Goal: Task Accomplishment & Management: Manage account settings

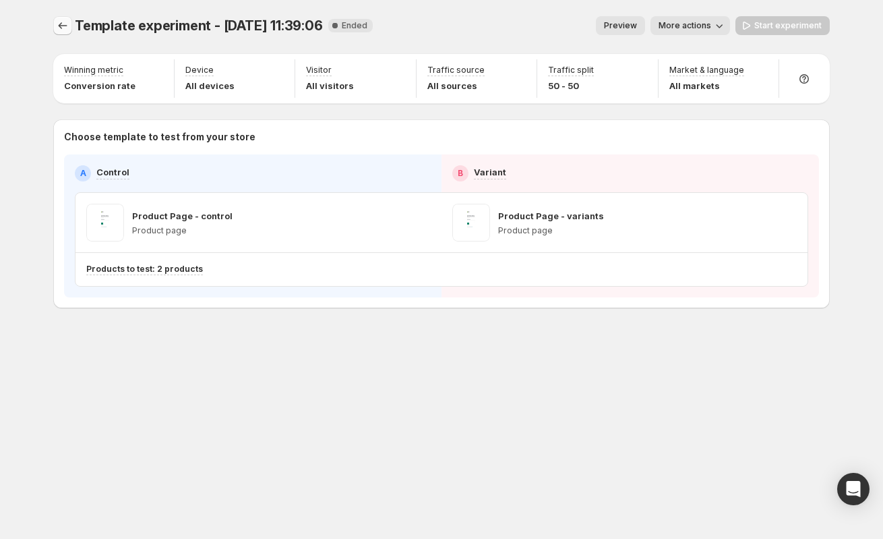
click at [58, 26] on icon "Experiments" at bounding box center [62, 25] width 13 height 13
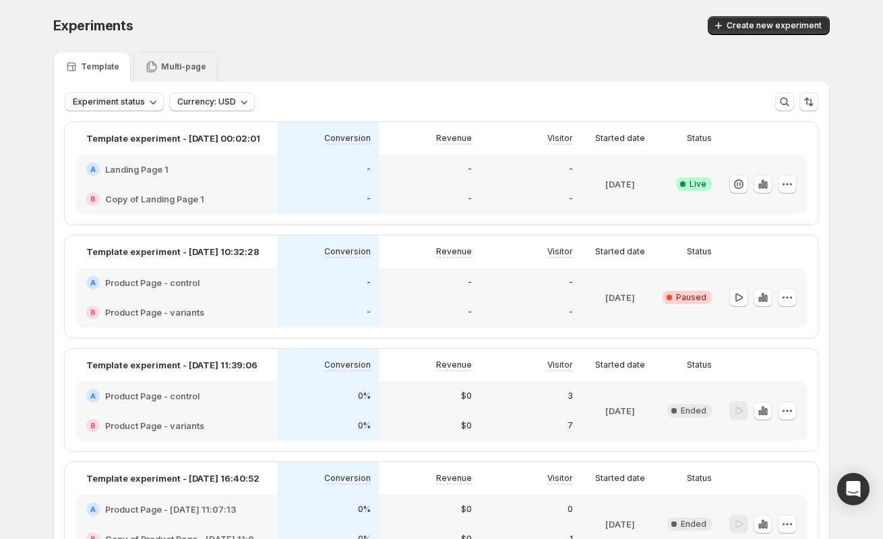
click at [181, 72] on div "Multi-page" at bounding box center [175, 66] width 61 height 13
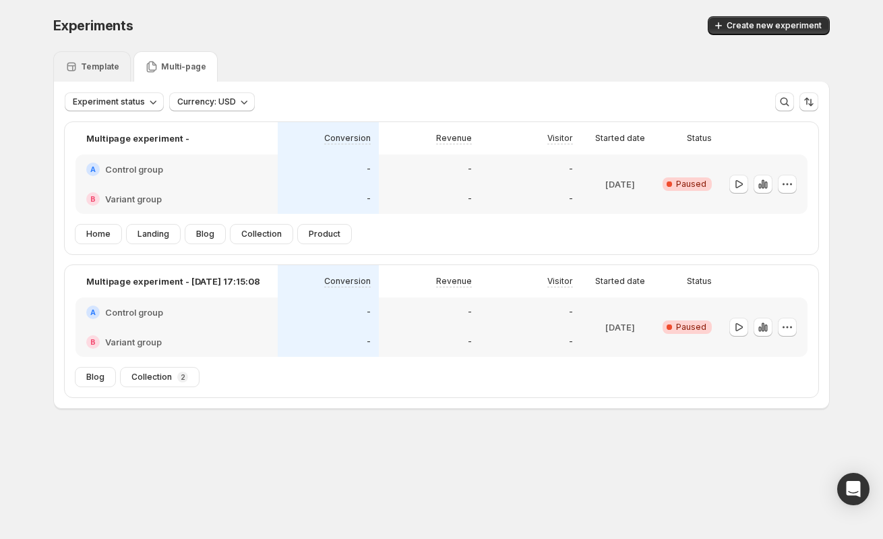
click at [78, 58] on div "Template" at bounding box center [92, 66] width 78 height 30
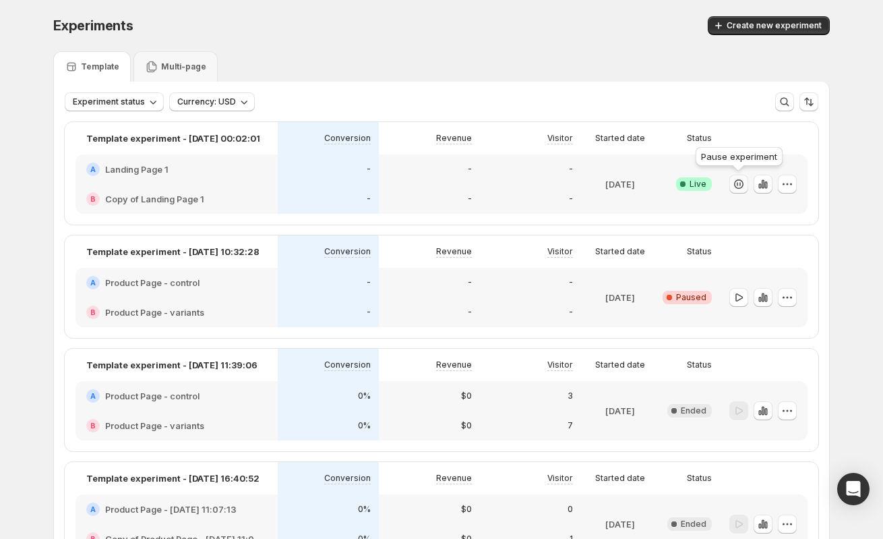
click at [521, 190] on icon "button" at bounding box center [738, 183] width 13 height 13
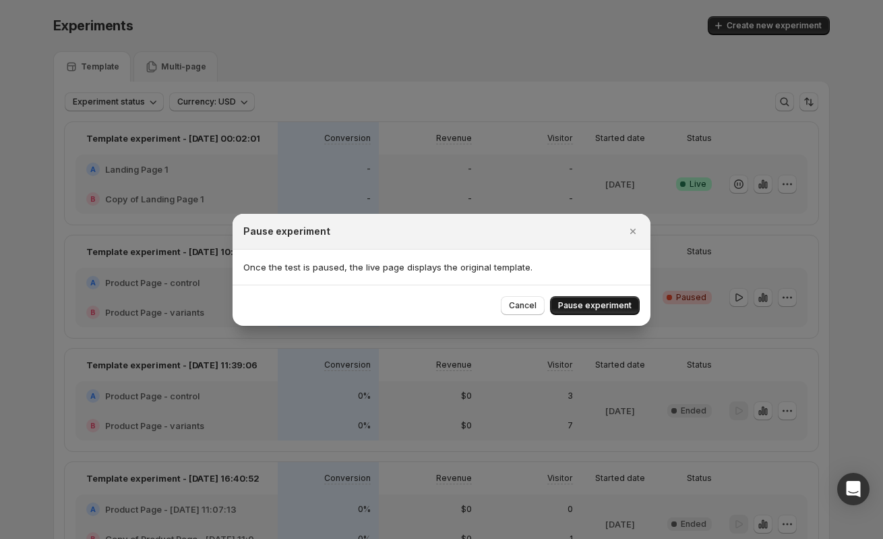
click at [521, 301] on span "Pause experiment" at bounding box center [595, 305] width 74 height 11
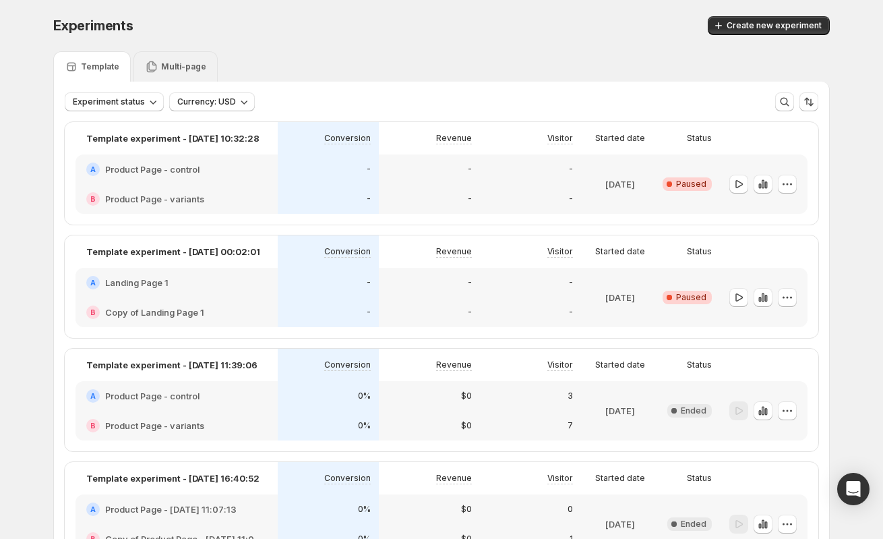
click at [169, 69] on p "Multi-page" at bounding box center [183, 66] width 45 height 11
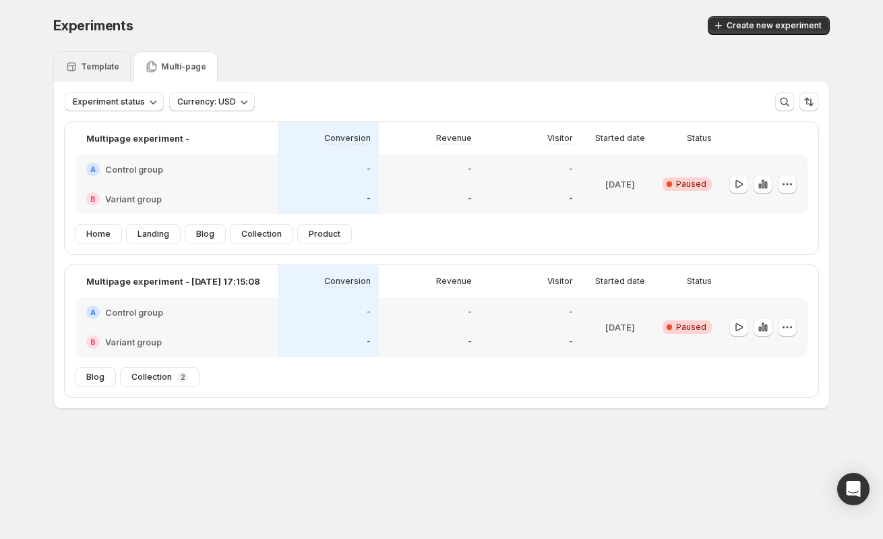
click at [91, 69] on p "Template" at bounding box center [100, 66] width 38 height 11
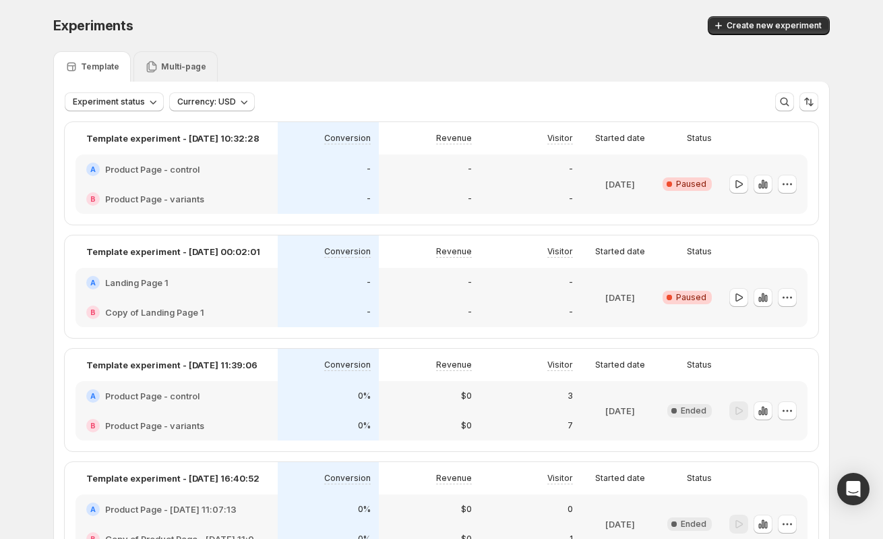
click at [165, 63] on p "Multi-page" at bounding box center [183, 66] width 45 height 11
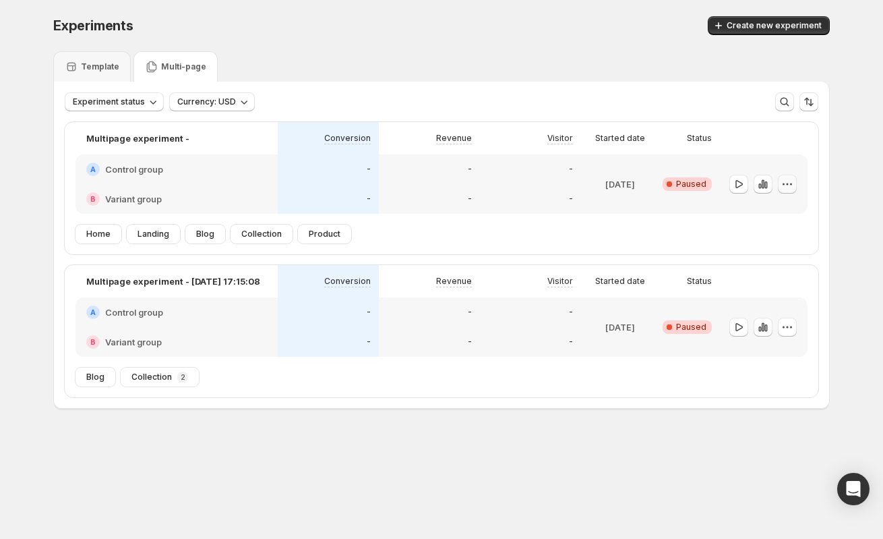
click at [521, 184] on icon "button" at bounding box center [787, 183] width 13 height 13
click at [521, 209] on span "Edit" at bounding box center [771, 211] width 15 height 11
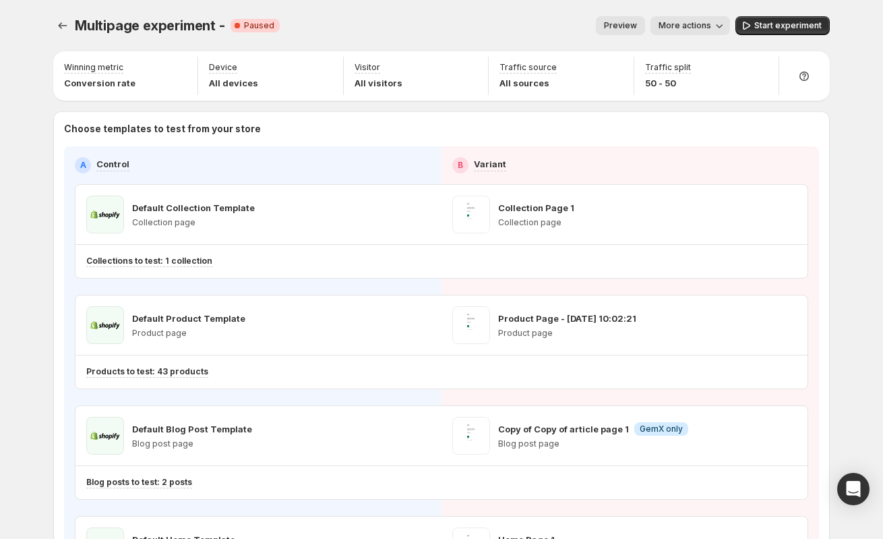
click at [521, 23] on span "More actions" at bounding box center [685, 25] width 53 height 11
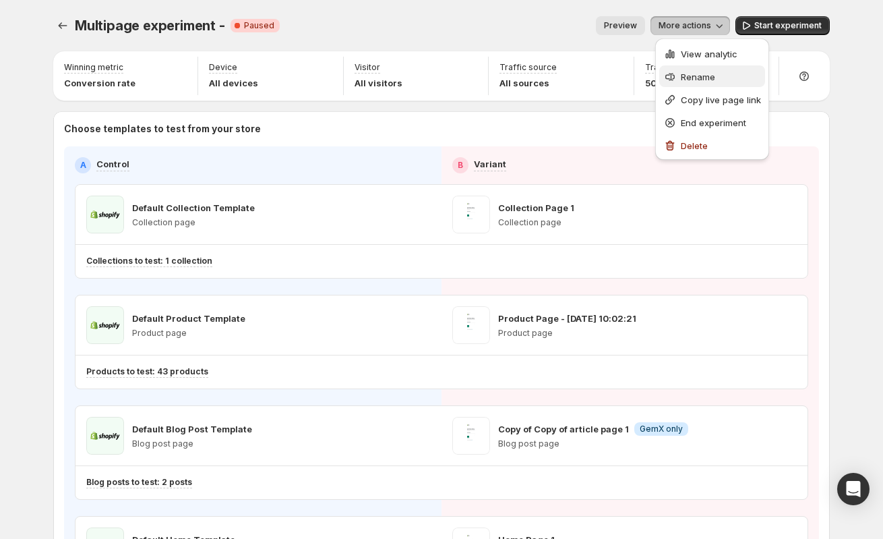
click at [521, 75] on span "Rename" at bounding box center [698, 76] width 34 height 11
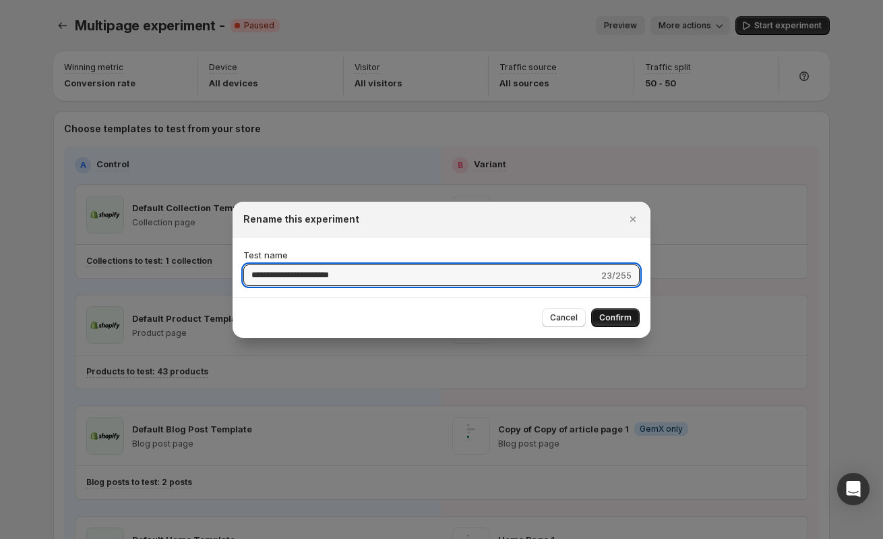
type input "**********"
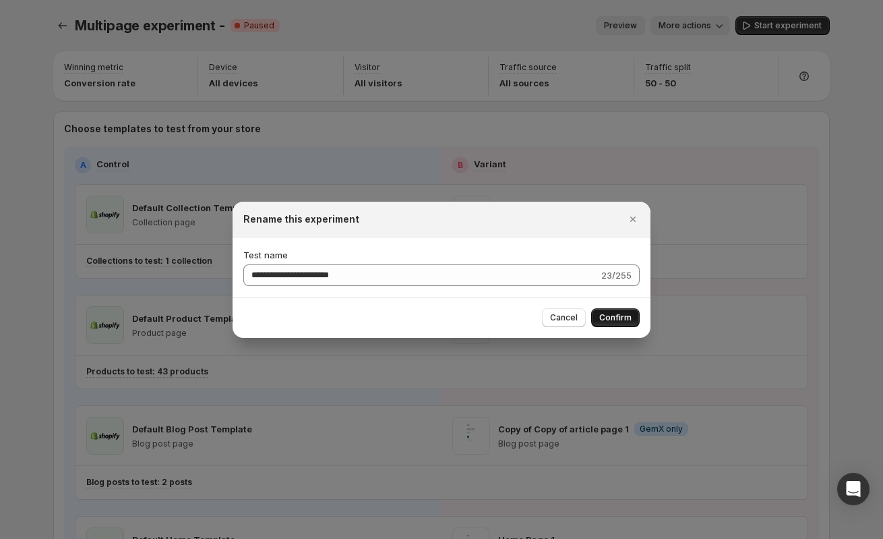
click at [521, 314] on span "Confirm" at bounding box center [615, 317] width 32 height 11
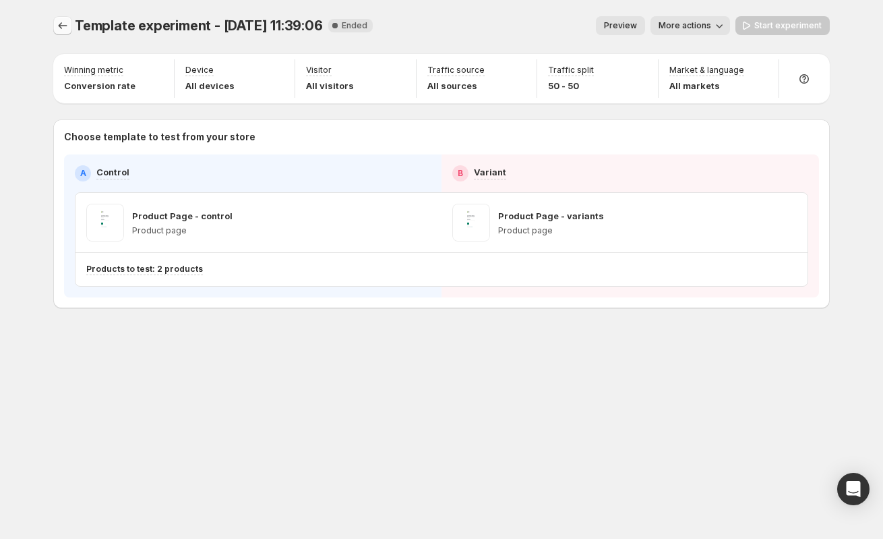
click at [57, 25] on icon "Experiments" at bounding box center [62, 25] width 13 height 13
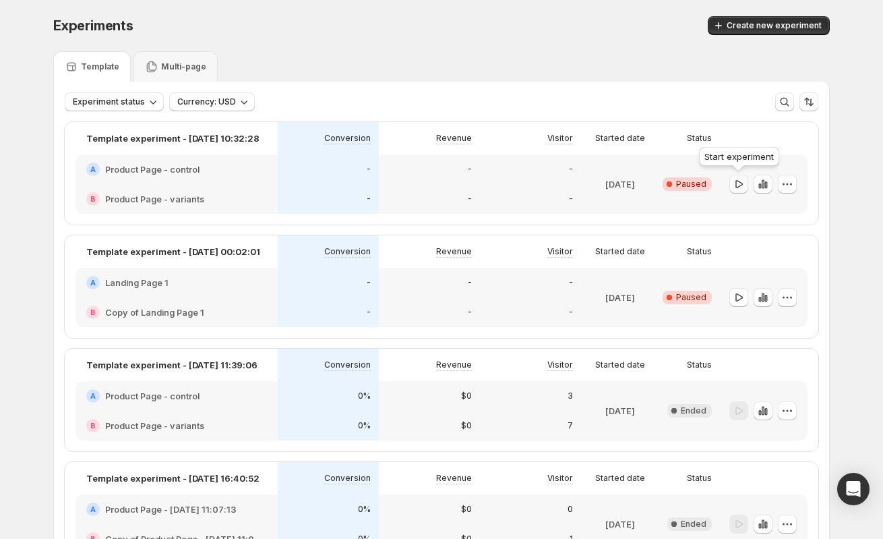
click at [737, 183] on icon "button" at bounding box center [738, 183] width 13 height 13
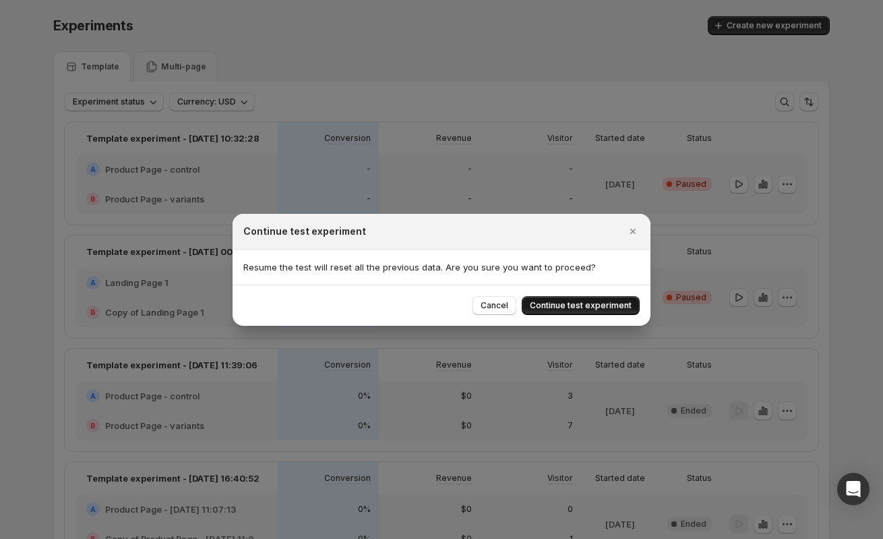
click at [584, 307] on span "Continue test experiment" at bounding box center [581, 305] width 102 height 11
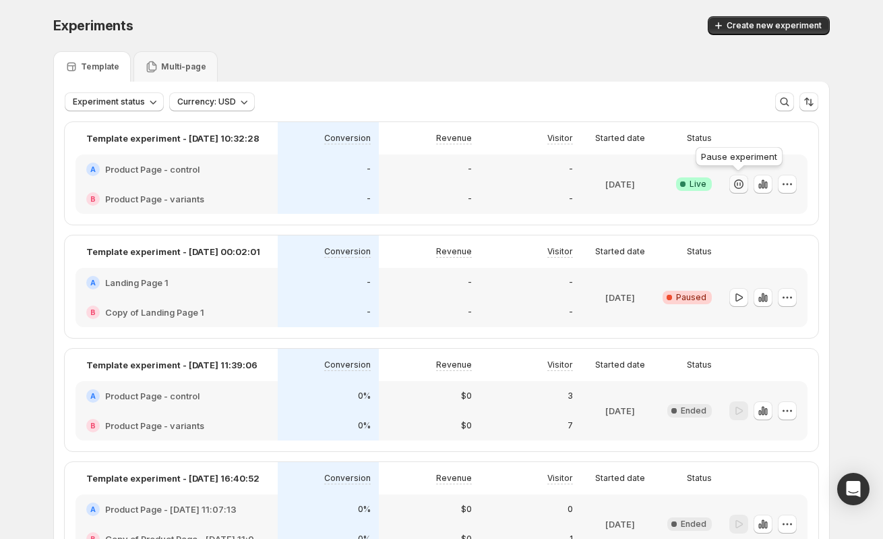
click at [738, 187] on icon "button" at bounding box center [738, 183] width 13 height 13
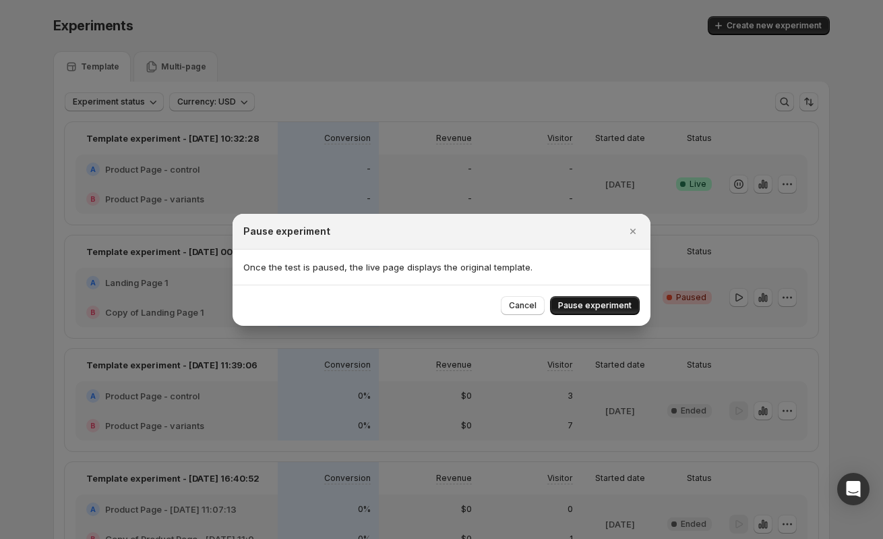
click at [589, 301] on span "Pause experiment" at bounding box center [595, 305] width 74 height 11
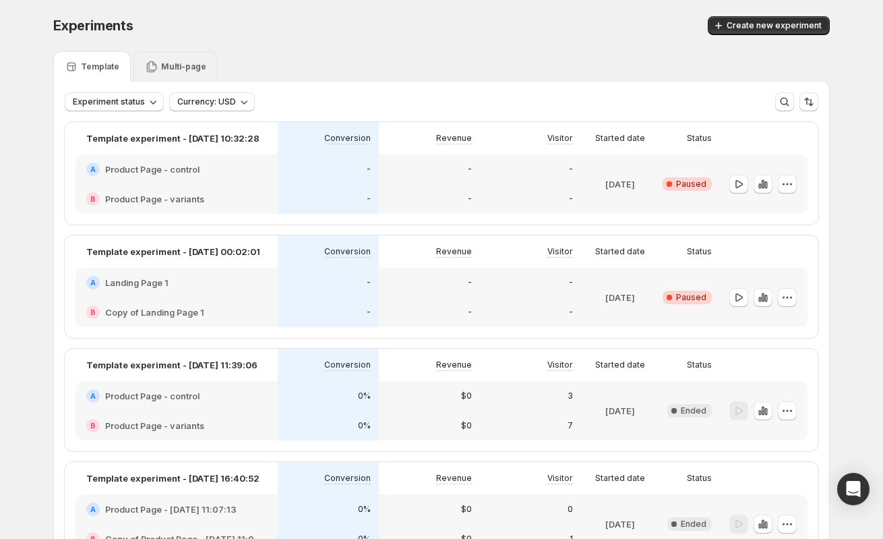
click at [177, 65] on p "Multi-page" at bounding box center [183, 66] width 45 height 11
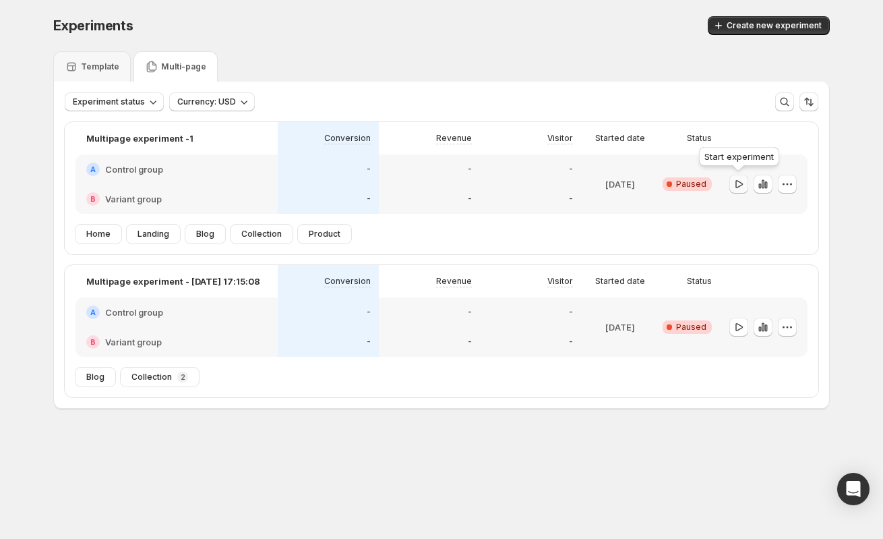
click at [740, 183] on icon "button" at bounding box center [738, 183] width 13 height 13
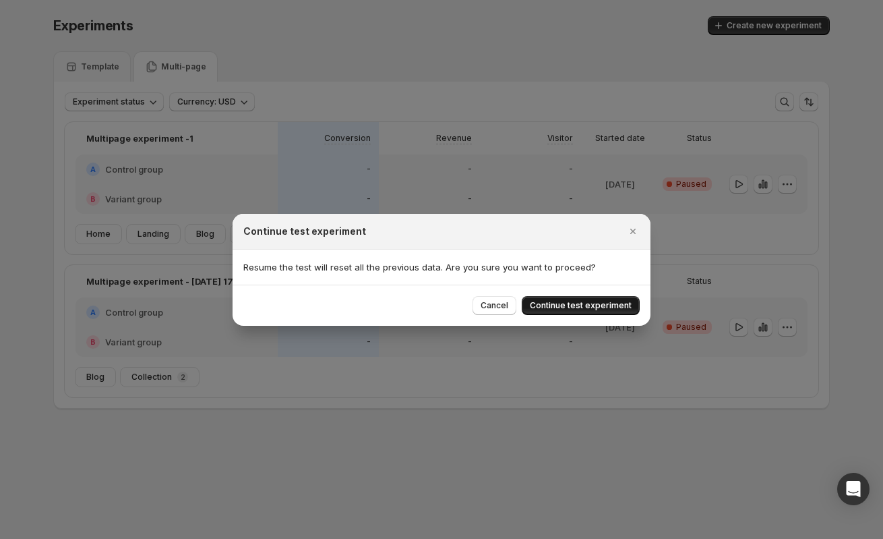
click at [559, 312] on button "Continue test experiment" at bounding box center [581, 305] width 118 height 19
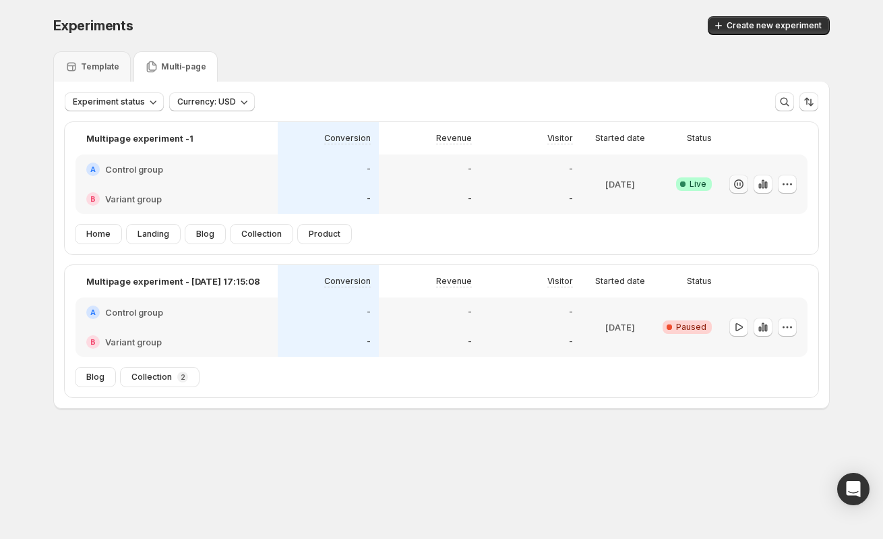
click at [740, 187] on icon "button" at bounding box center [738, 183] width 13 height 13
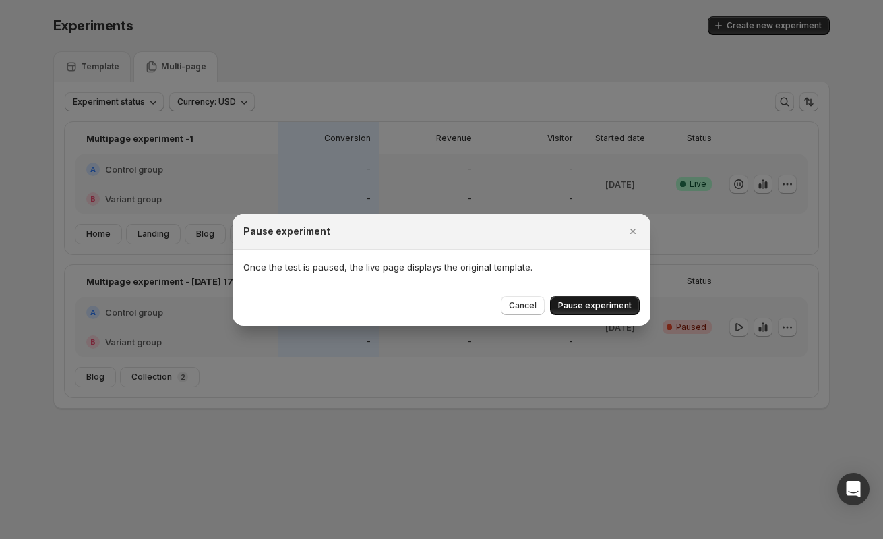
click at [595, 311] on button "Pause experiment" at bounding box center [595, 305] width 90 height 19
